Goal: Task Accomplishment & Management: Manage account settings

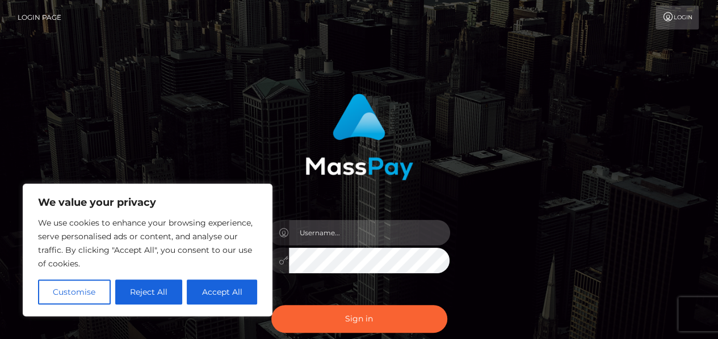
click at [352, 232] on input "text" at bounding box center [369, 233] width 161 height 26
type input "[EMAIL_ADDRESS][DOMAIN_NAME]"
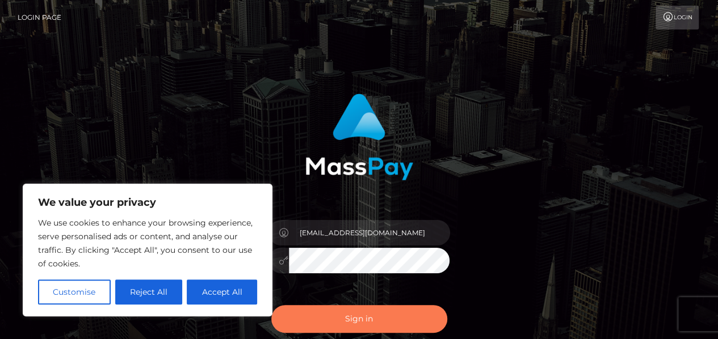
click at [345, 325] on button "Sign in" at bounding box center [359, 319] width 176 height 28
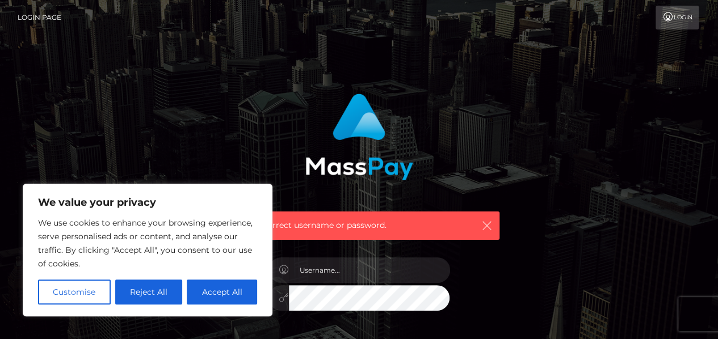
click at [489, 226] on icon "button" at bounding box center [486, 225] width 11 height 11
click at [135, 304] on button "Reject All" at bounding box center [149, 292] width 68 height 25
